Goal: Task Accomplishment & Management: Manage account settings

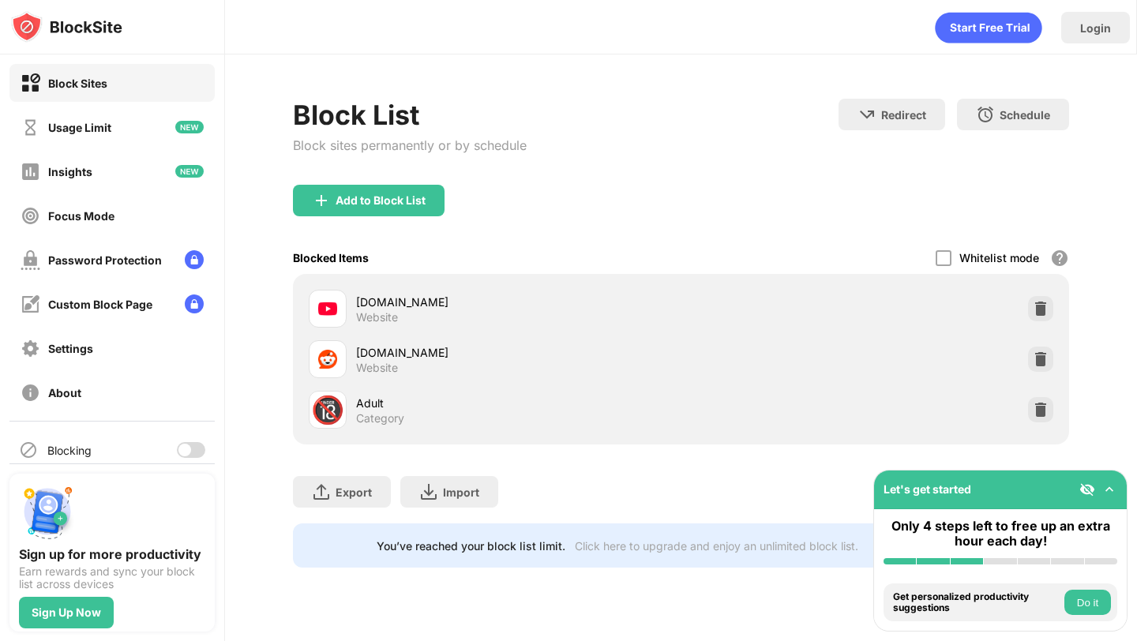
click at [182, 450] on div at bounding box center [184, 450] width 13 height 13
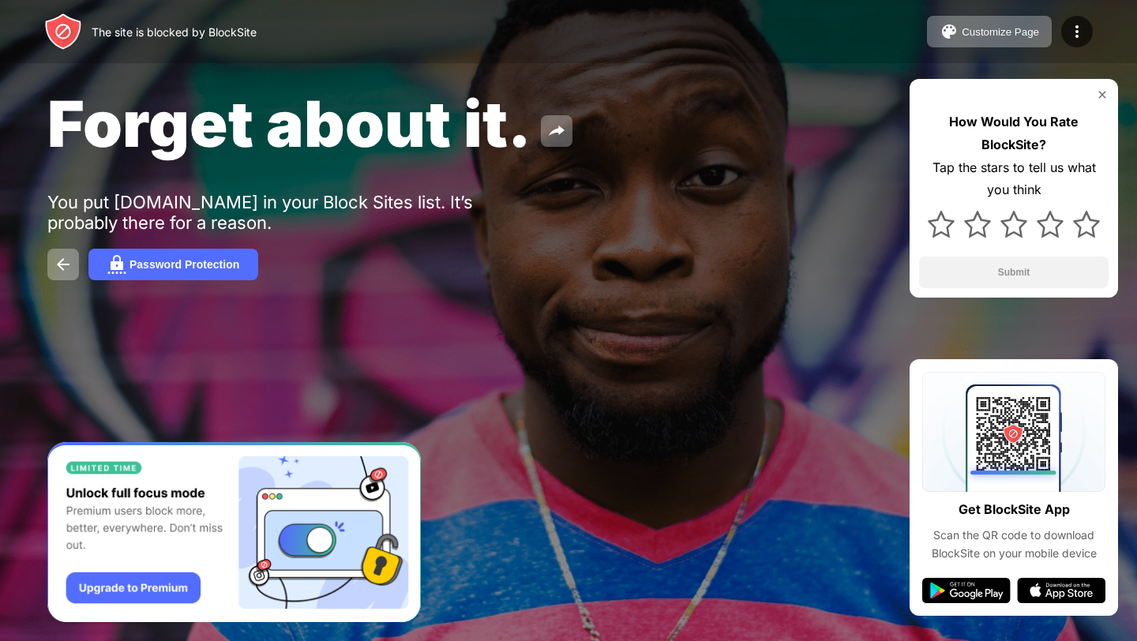
click at [240, 4] on div "The site is blocked by BlockSite Customize Page Edit Block List Redirect Custom…" at bounding box center [568, 31] width 1137 height 63
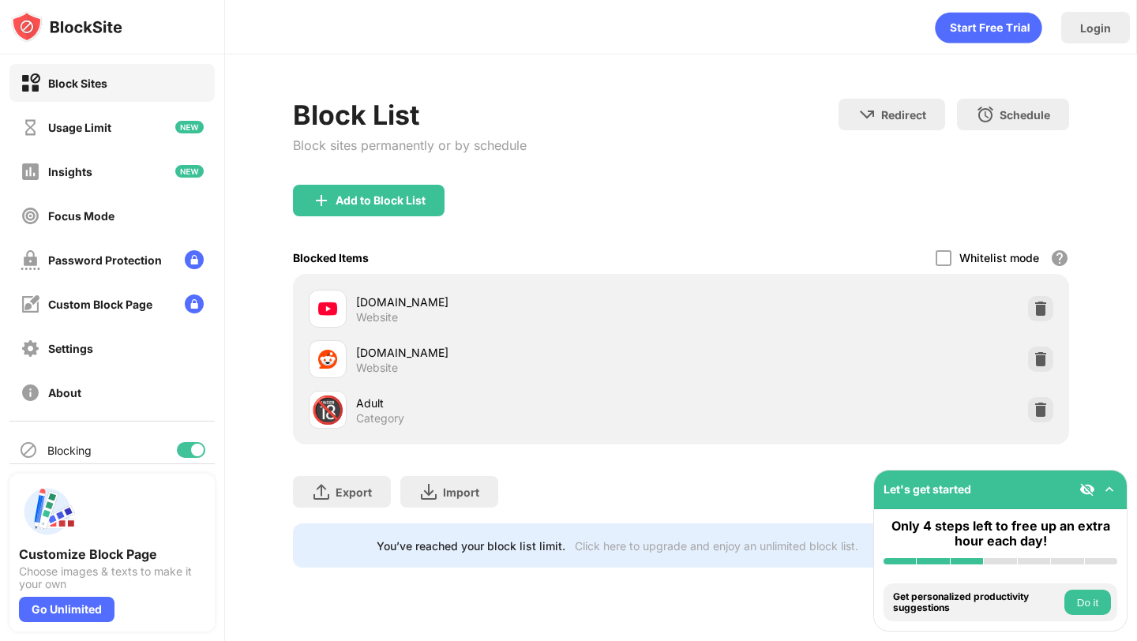
click at [179, 446] on div at bounding box center [191, 450] width 28 height 16
click at [191, 451] on div at bounding box center [191, 450] width 28 height 16
